Goal: Task Accomplishment & Management: Manage account settings

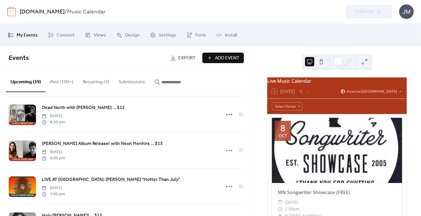
scroll to position [81, 0]
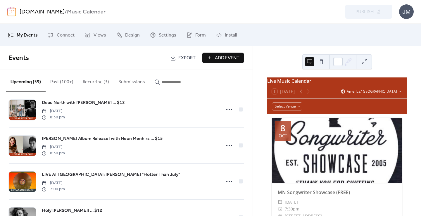
click at [40, 9] on link "[DOMAIN_NAME]" at bounding box center [42, 11] width 45 height 11
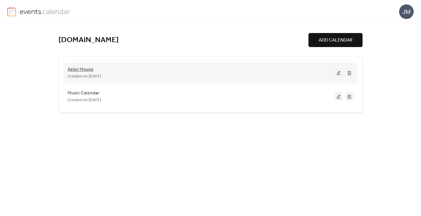
click at [79, 69] on span "Aster House" at bounding box center [80, 69] width 26 height 7
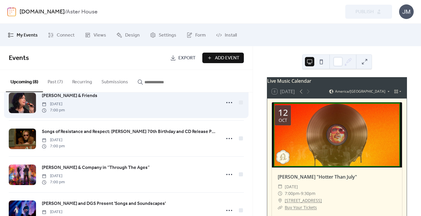
scroll to position [49, 0]
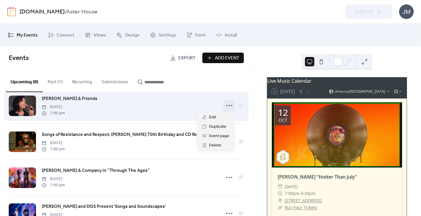
click at [228, 106] on icon at bounding box center [228, 105] width 9 height 9
click at [240, 105] on div at bounding box center [241, 105] width 4 height 4
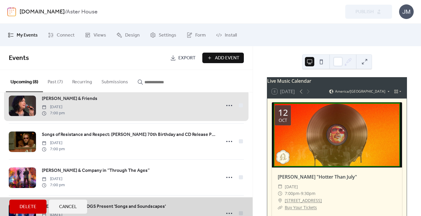
click at [240, 105] on div "[PERSON_NAME] & Friends [DATE] 7:00 pm" at bounding box center [126, 105] width 235 height 36
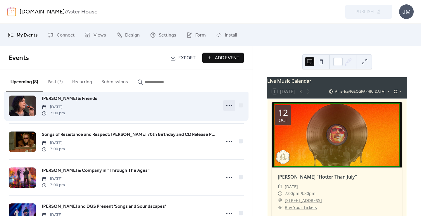
click at [227, 103] on icon at bounding box center [228, 105] width 9 height 9
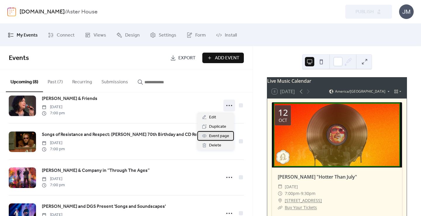
click at [223, 137] on span "Event page" at bounding box center [219, 136] width 20 height 7
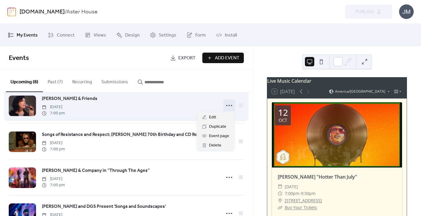
click at [226, 103] on icon at bounding box center [228, 105] width 9 height 9
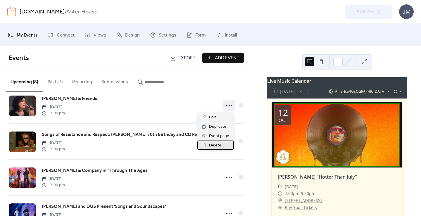
click at [218, 143] on span "Delete" at bounding box center [215, 145] width 12 height 7
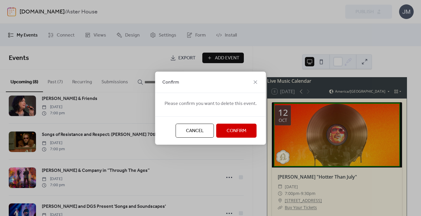
click at [232, 129] on span "Confirm" at bounding box center [236, 130] width 20 height 7
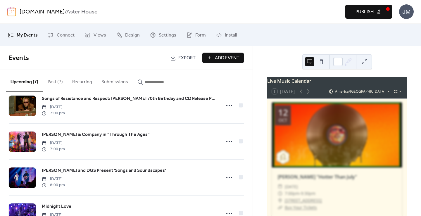
scroll to position [13, 0]
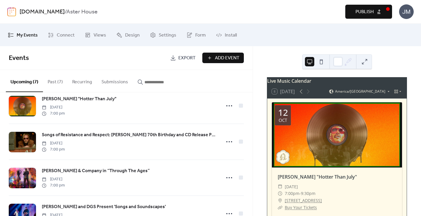
click at [358, 13] on span "Publish" at bounding box center [364, 11] width 18 height 7
